Goal: Information Seeking & Learning: Learn about a topic

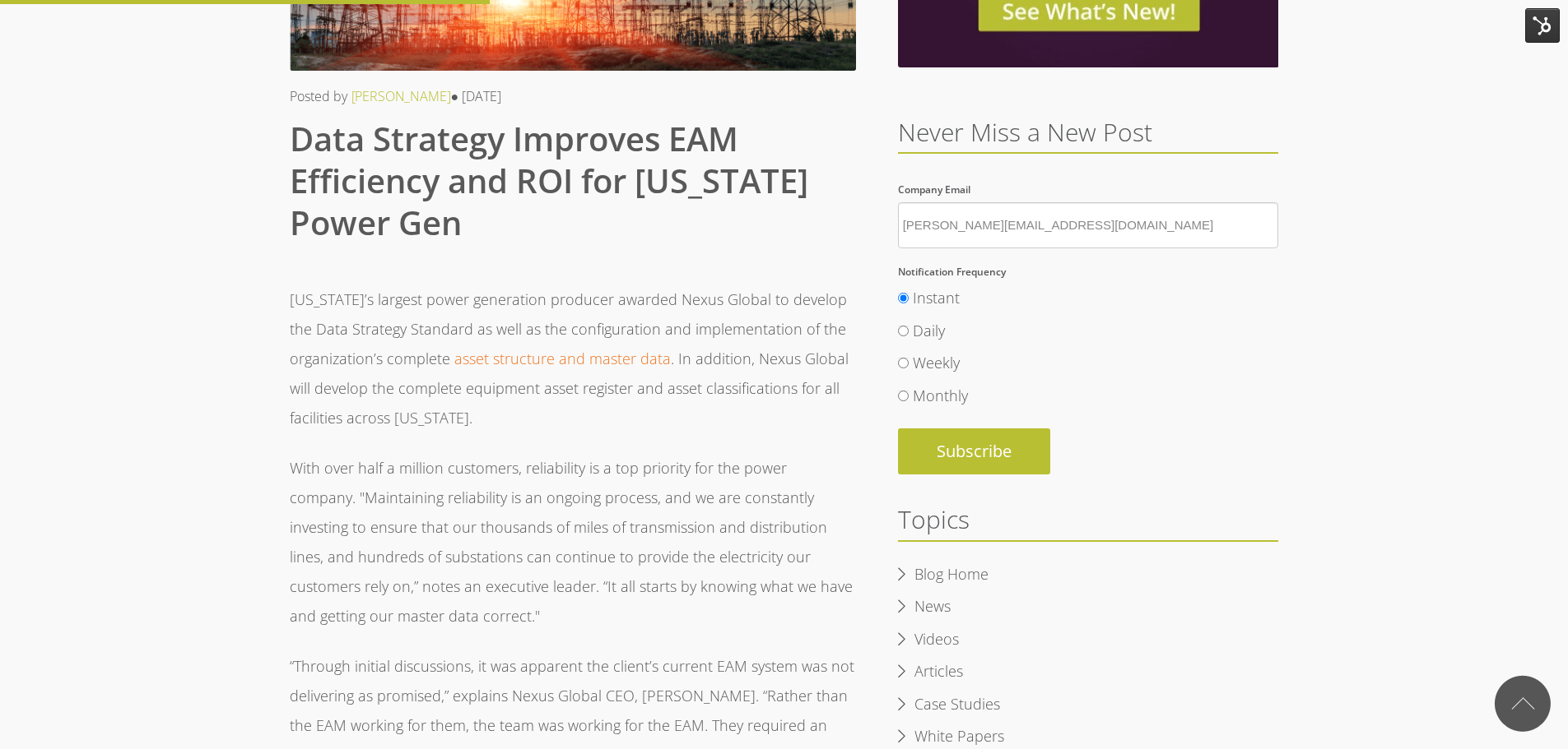
scroll to position [246, 0]
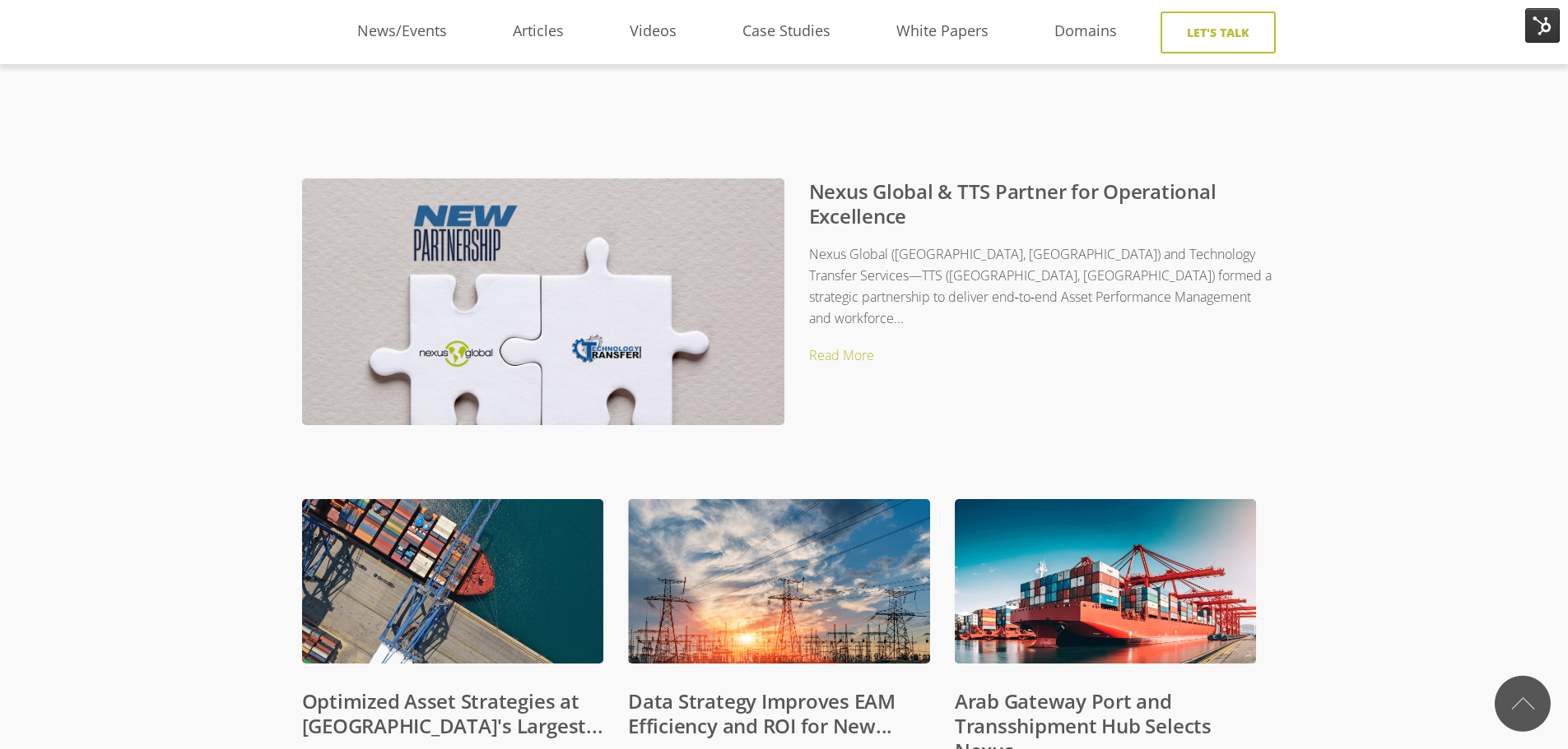
scroll to position [660, 13]
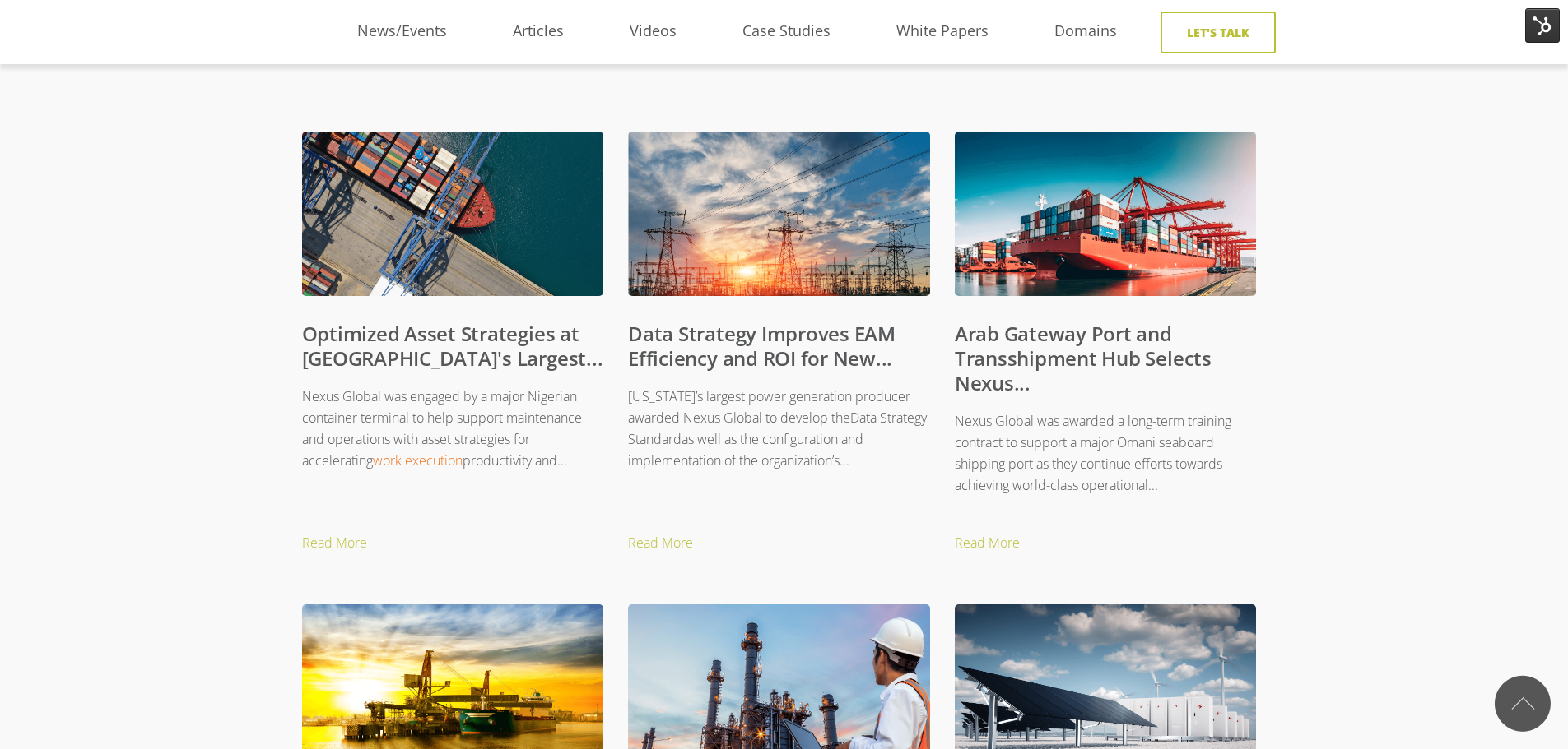
click at [349, 325] on link "Optimized Asset Strategies at [GEOGRAPHIC_DATA]'s Largest..." at bounding box center [453, 346] width 302 height 51
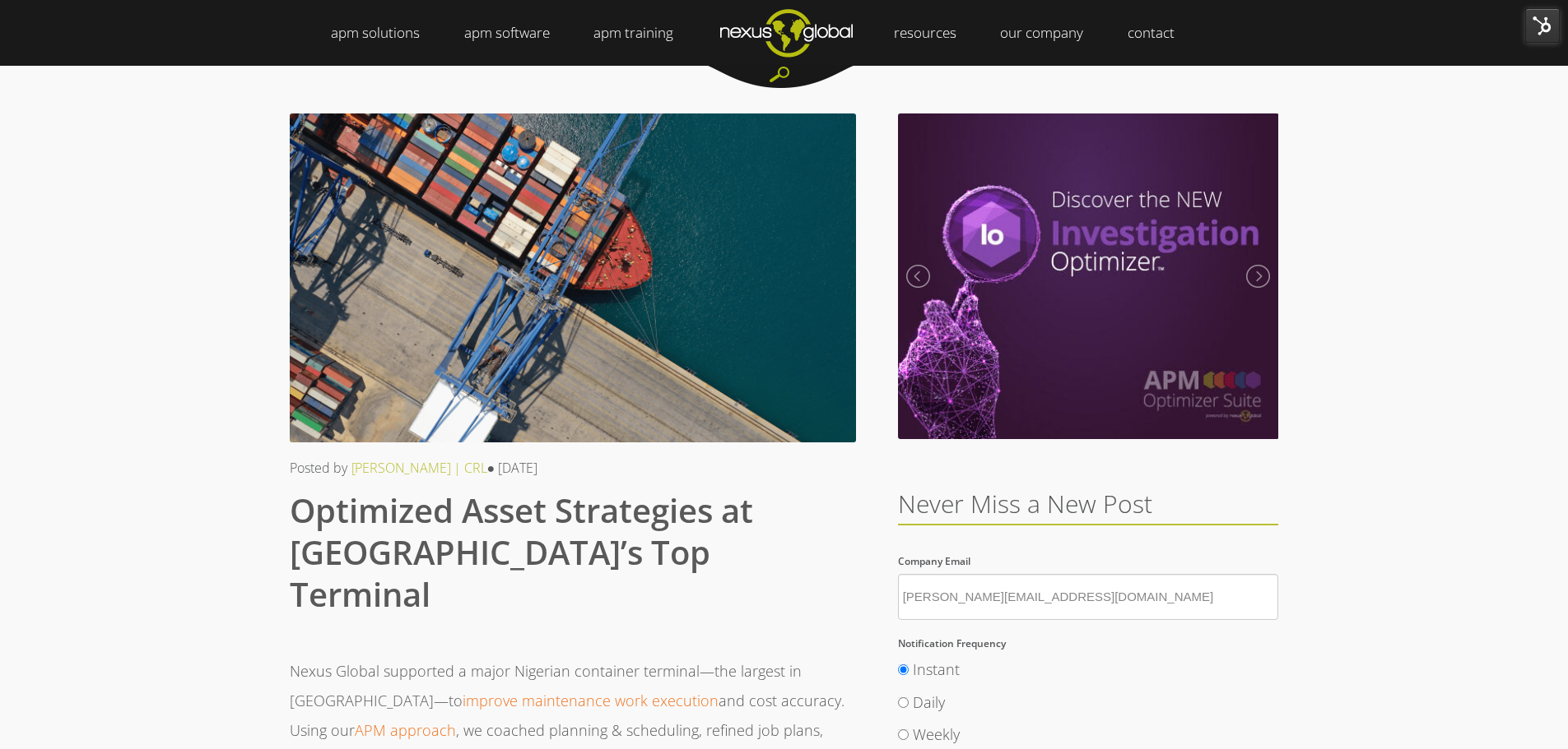
click at [1535, 30] on img at bounding box center [1542, 25] width 34 height 34
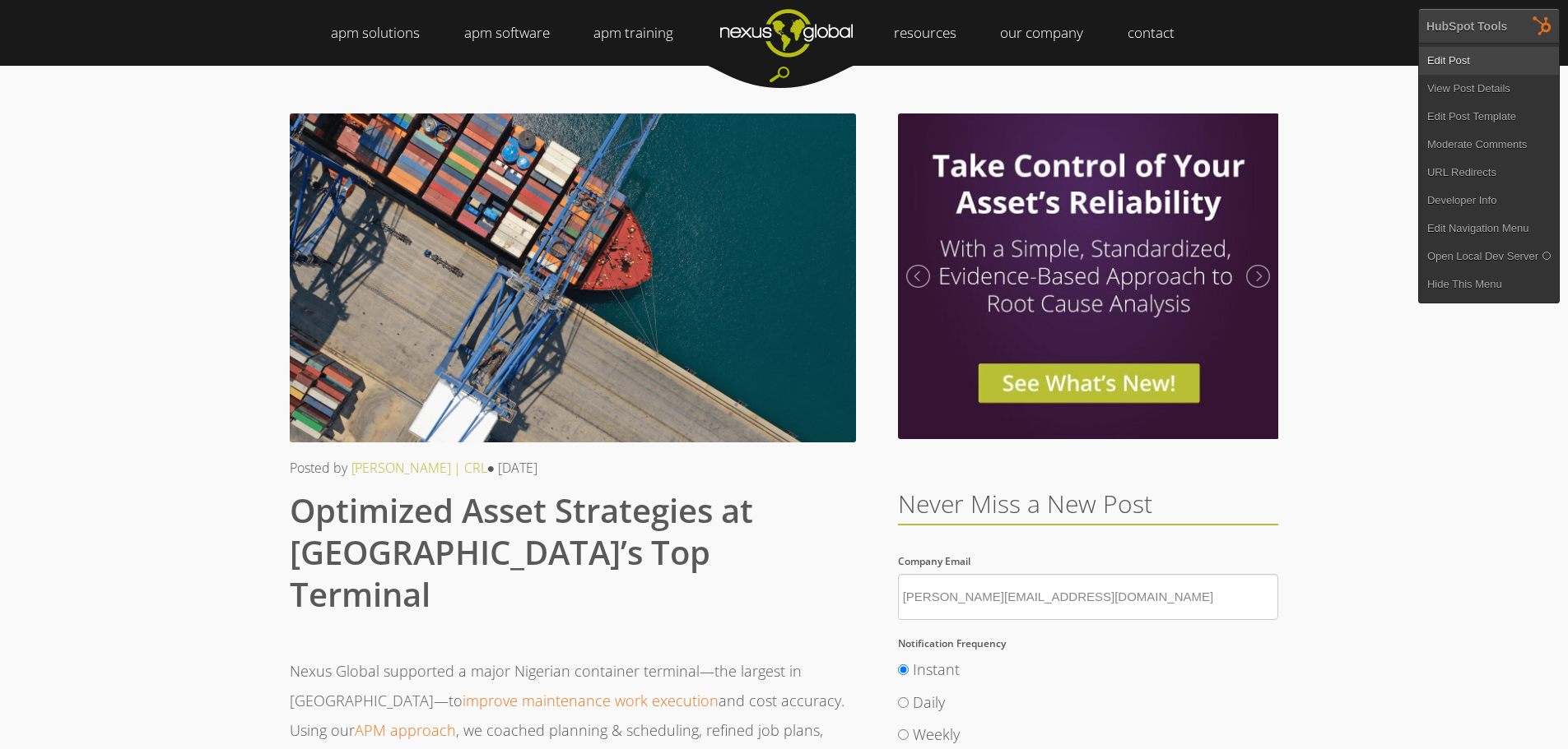
click at [1465, 67] on link "Edit Post" at bounding box center [1489, 60] width 140 height 28
